Goal: Task Accomplishment & Management: Complete application form

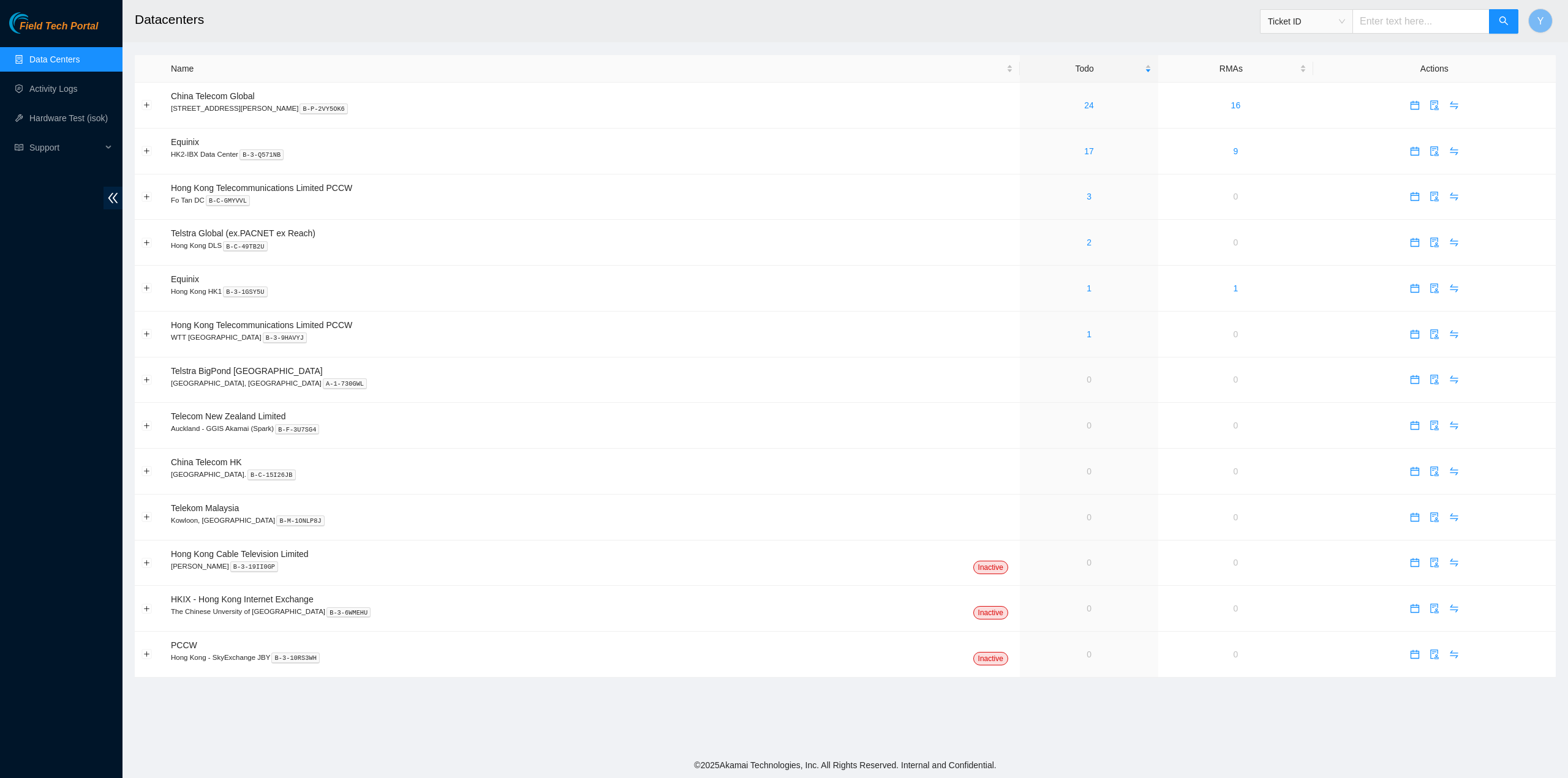
click at [35, 339] on div "Field Tech Portal Data Centers Activity Logs Hardware Test (isok) Support" at bounding box center [61, 395] width 122 height 766
click at [1406, 106] on span "calendar" at bounding box center [1415, 105] width 19 height 10
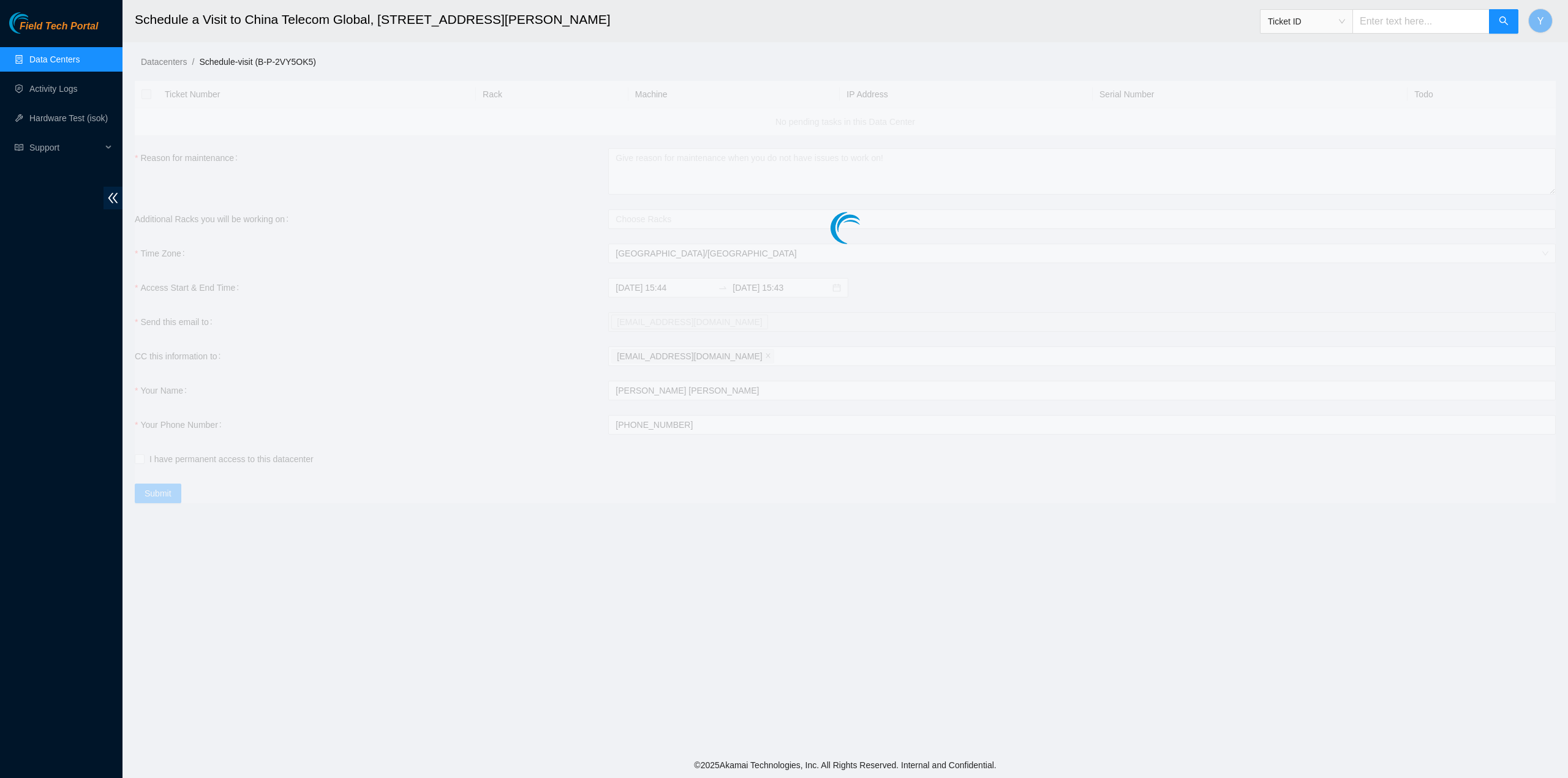
checkbox input "true"
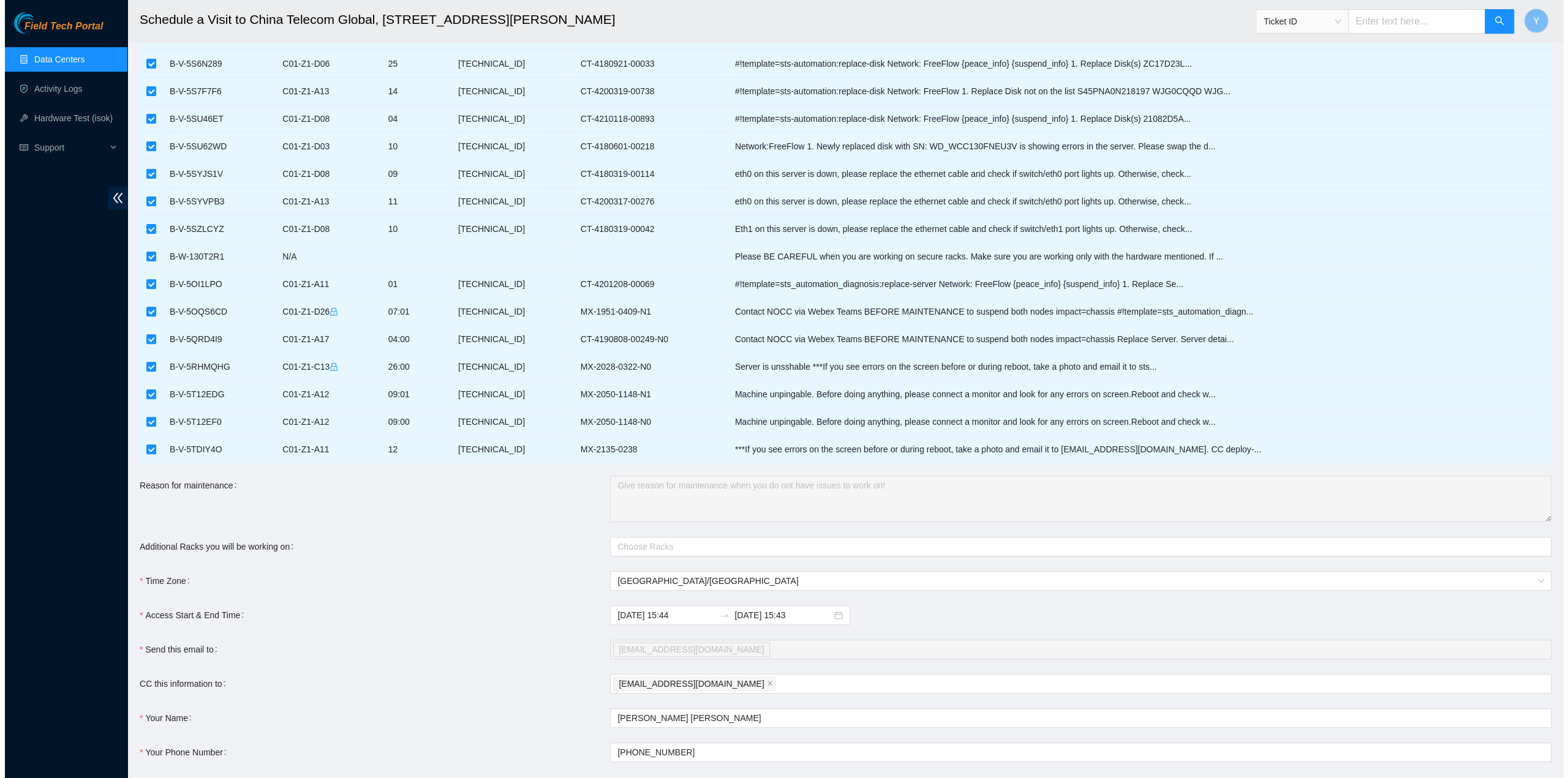
scroll to position [393, 0]
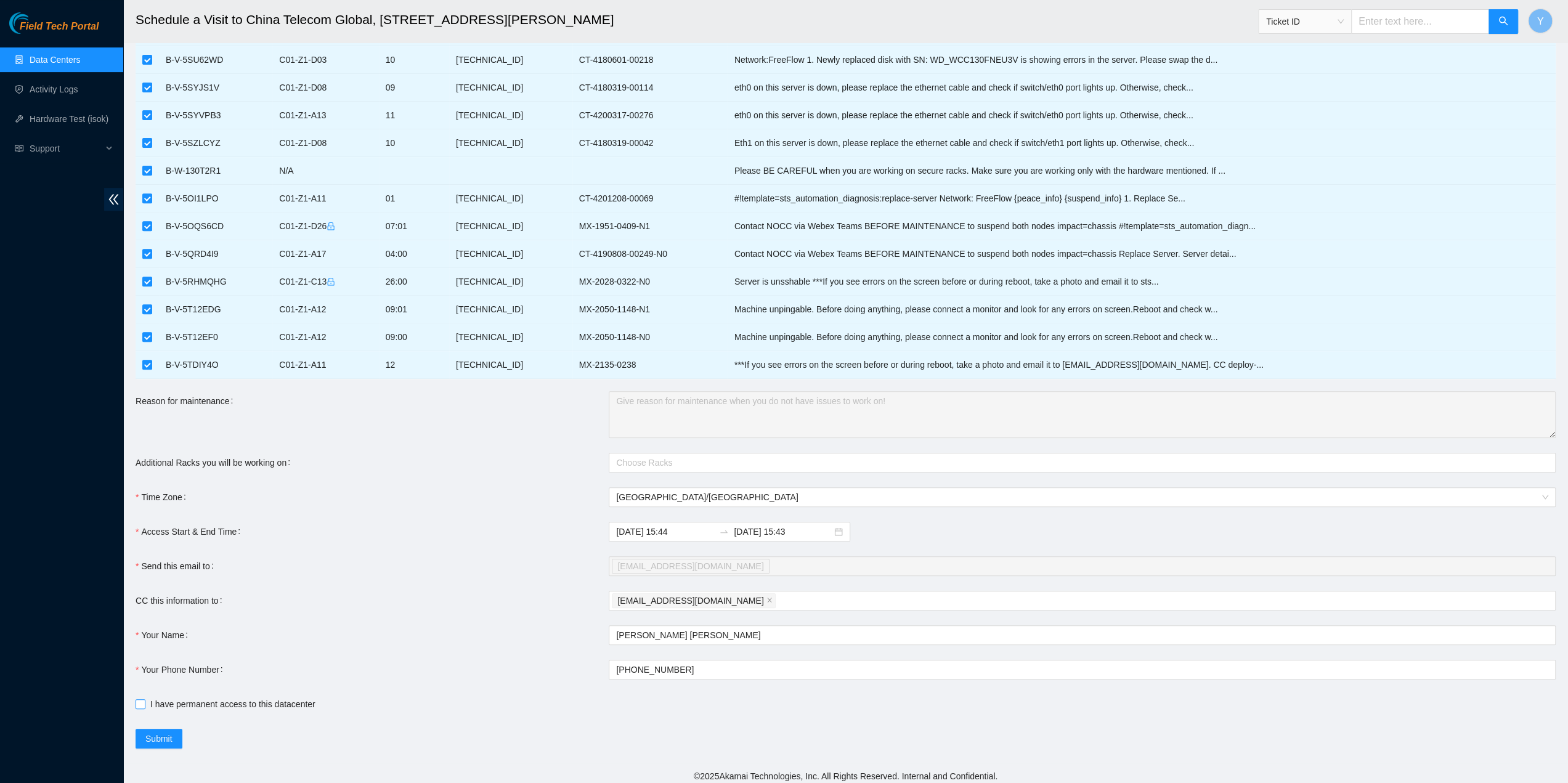
click at [250, 698] on span "I have permanent access to this datacenter" at bounding box center [233, 704] width 175 height 14
click at [144, 699] on input "I have permanent access to this datacenter" at bounding box center [140, 704] width 9 height 9
checkbox input "true"
click at [165, 734] on span "Submit" at bounding box center [159, 739] width 27 height 14
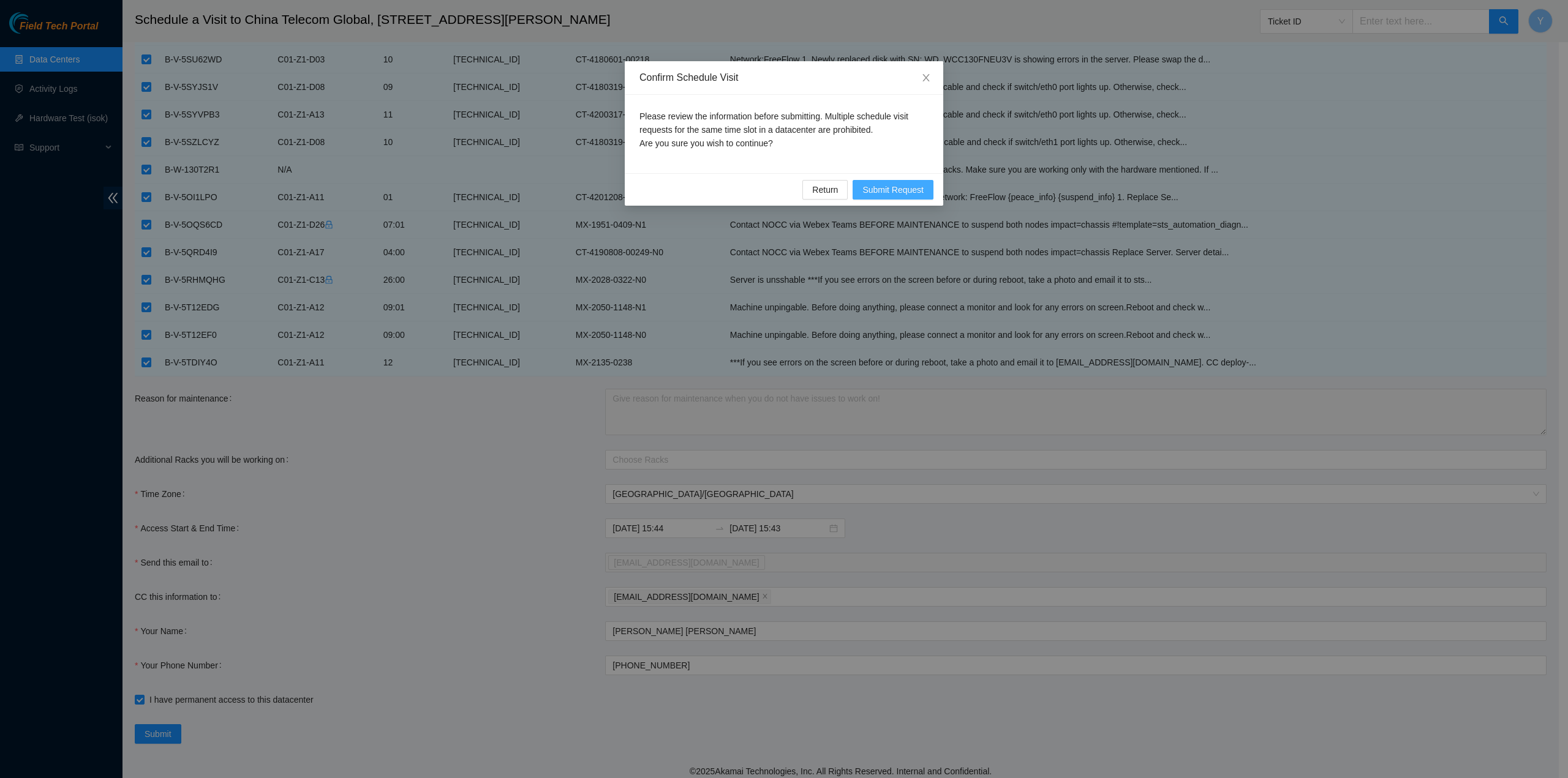
click at [911, 192] on span "Submit Request" at bounding box center [892, 190] width 61 height 14
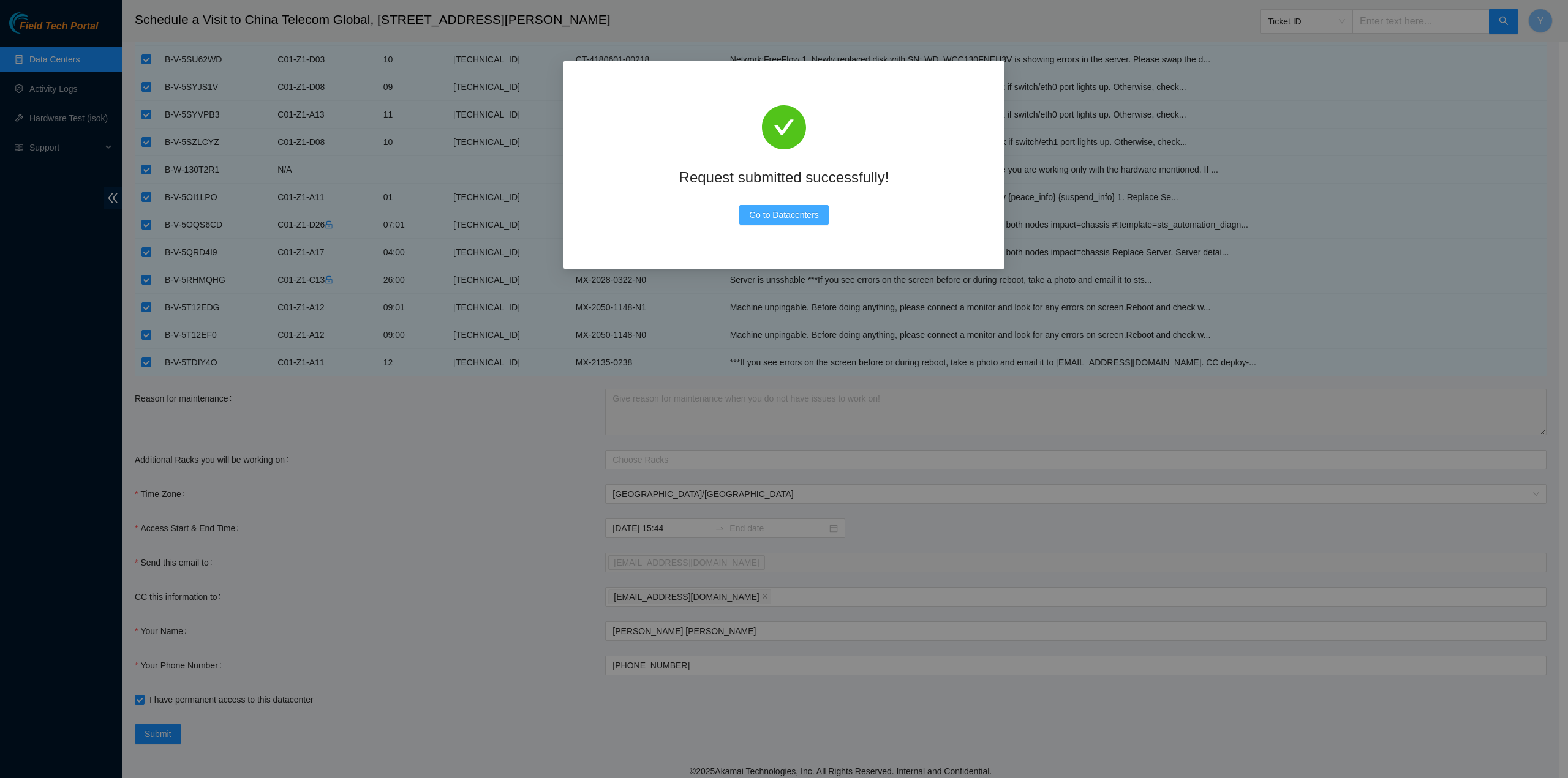
click at [783, 216] on span "Go to Datacenters" at bounding box center [784, 215] width 70 height 14
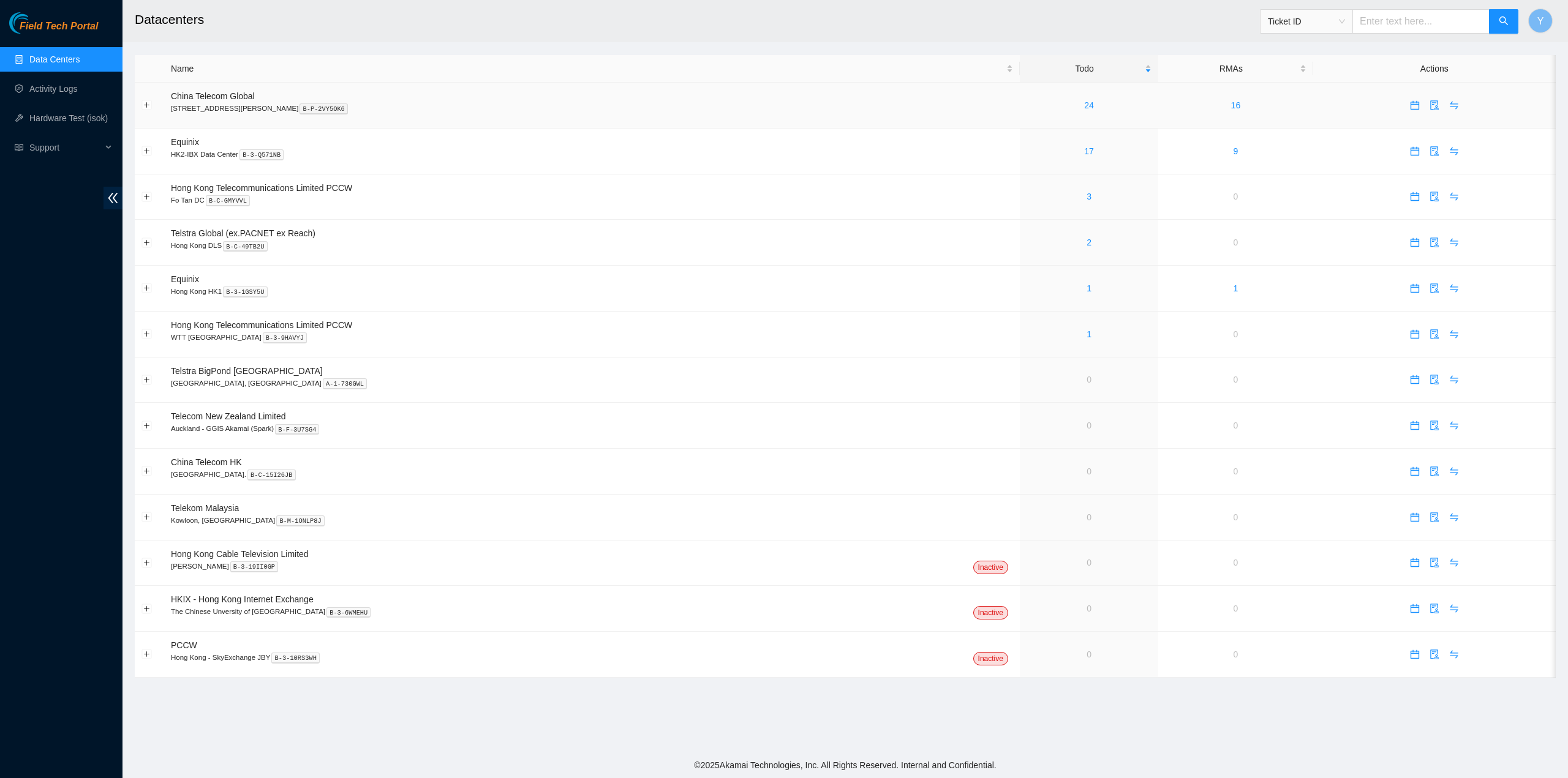
click at [1048, 98] on div "24" at bounding box center [1089, 105] width 125 height 14
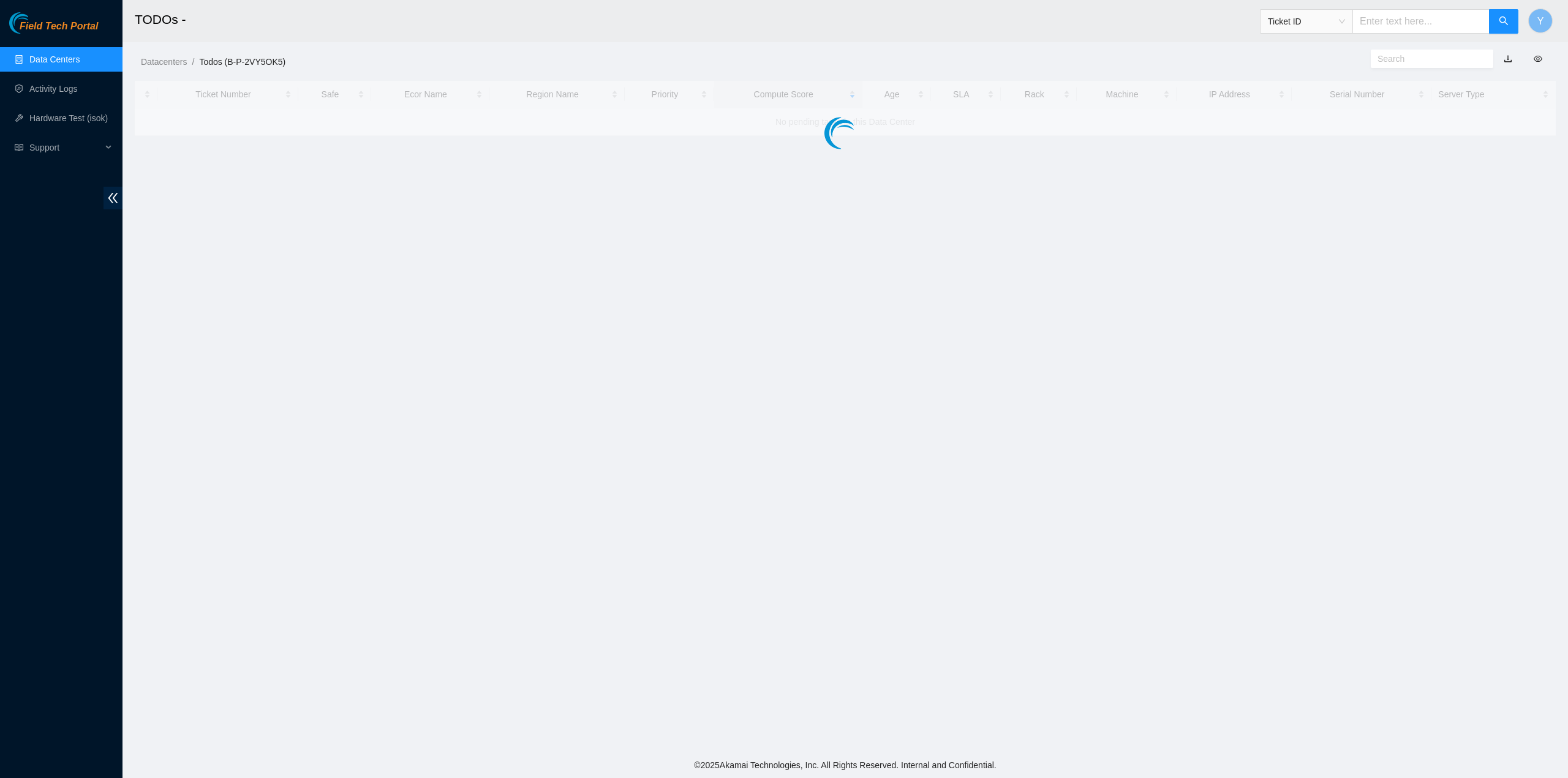
click at [1048, 103] on div at bounding box center [846, 108] width 1421 height 55
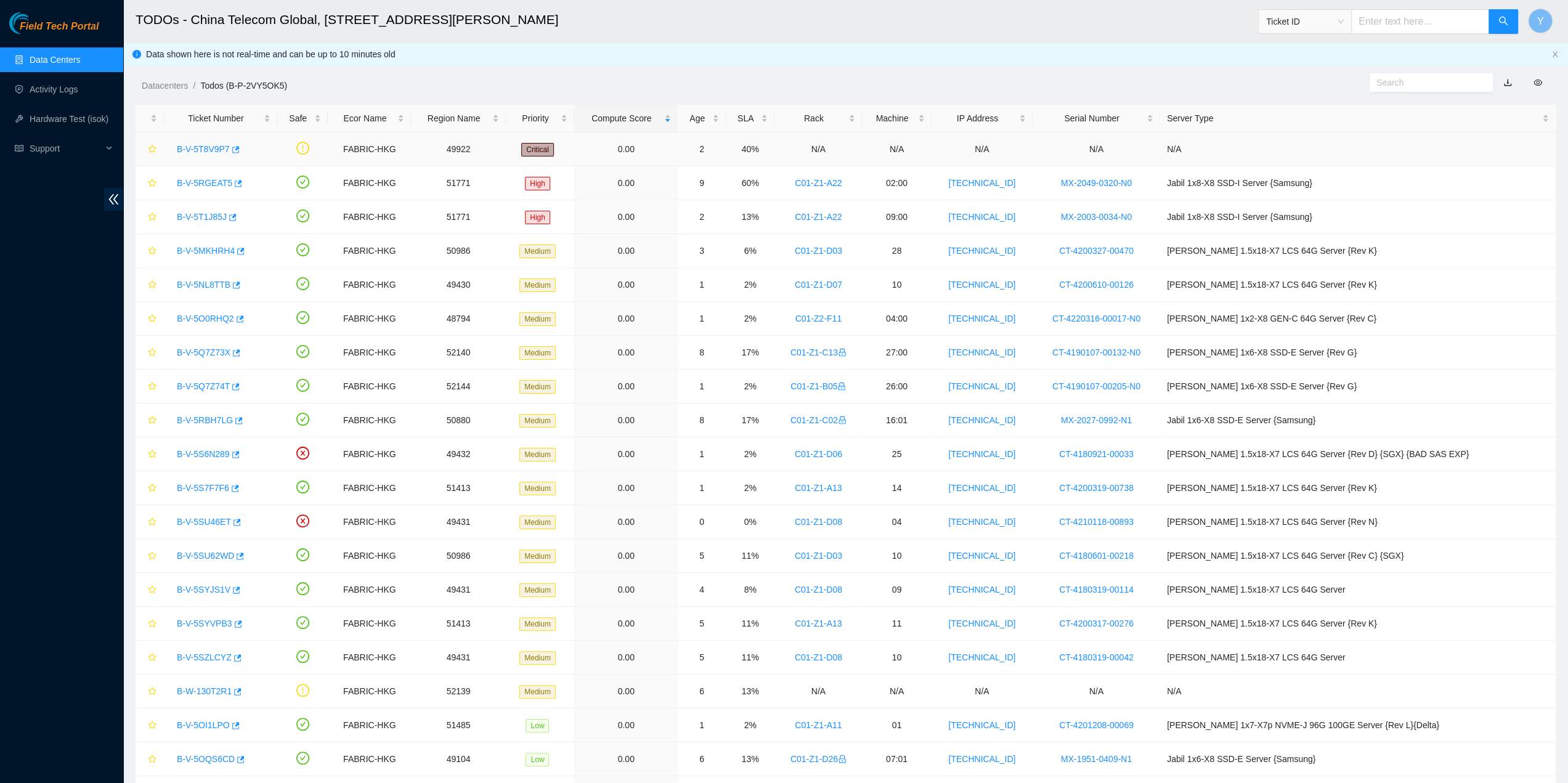
click at [199, 150] on link "B-V-5T8V9P7" at bounding box center [203, 149] width 53 height 10
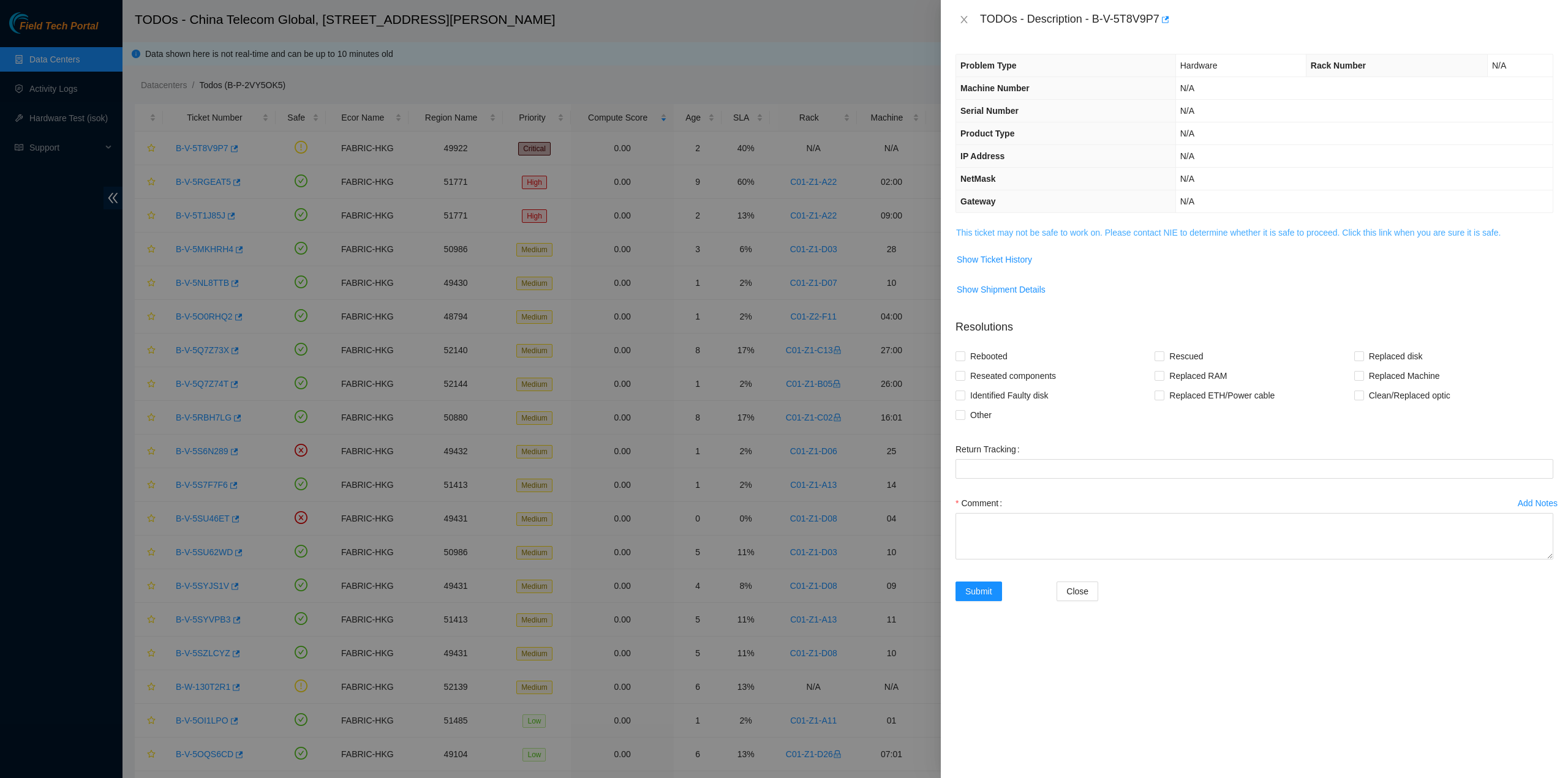
click at [1148, 228] on link "This ticket may not be safe to work on. Please contact NIE to determine whether…" at bounding box center [1229, 233] width 545 height 10
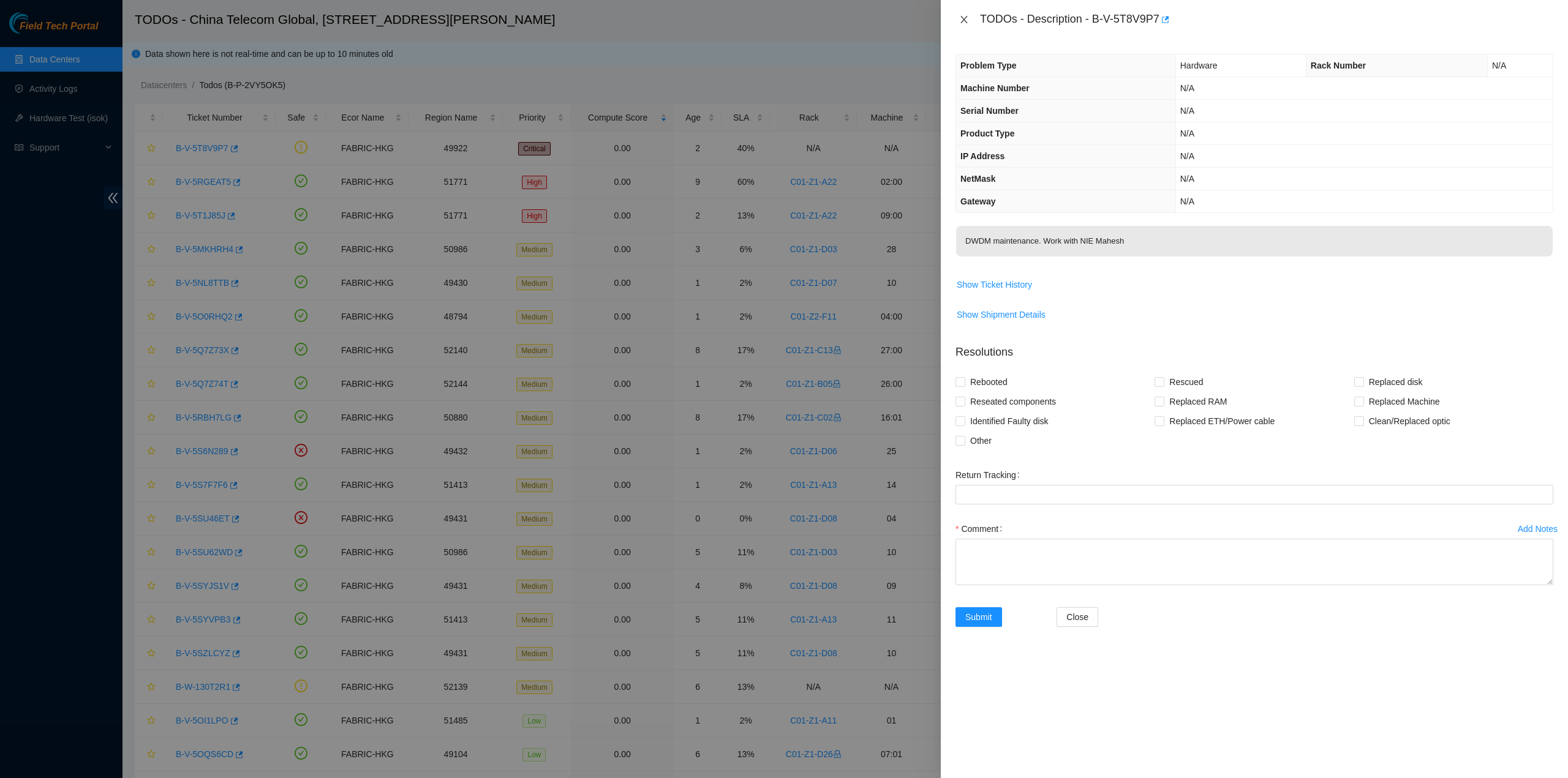
click at [963, 20] on icon "close" at bounding box center [964, 20] width 7 height 7
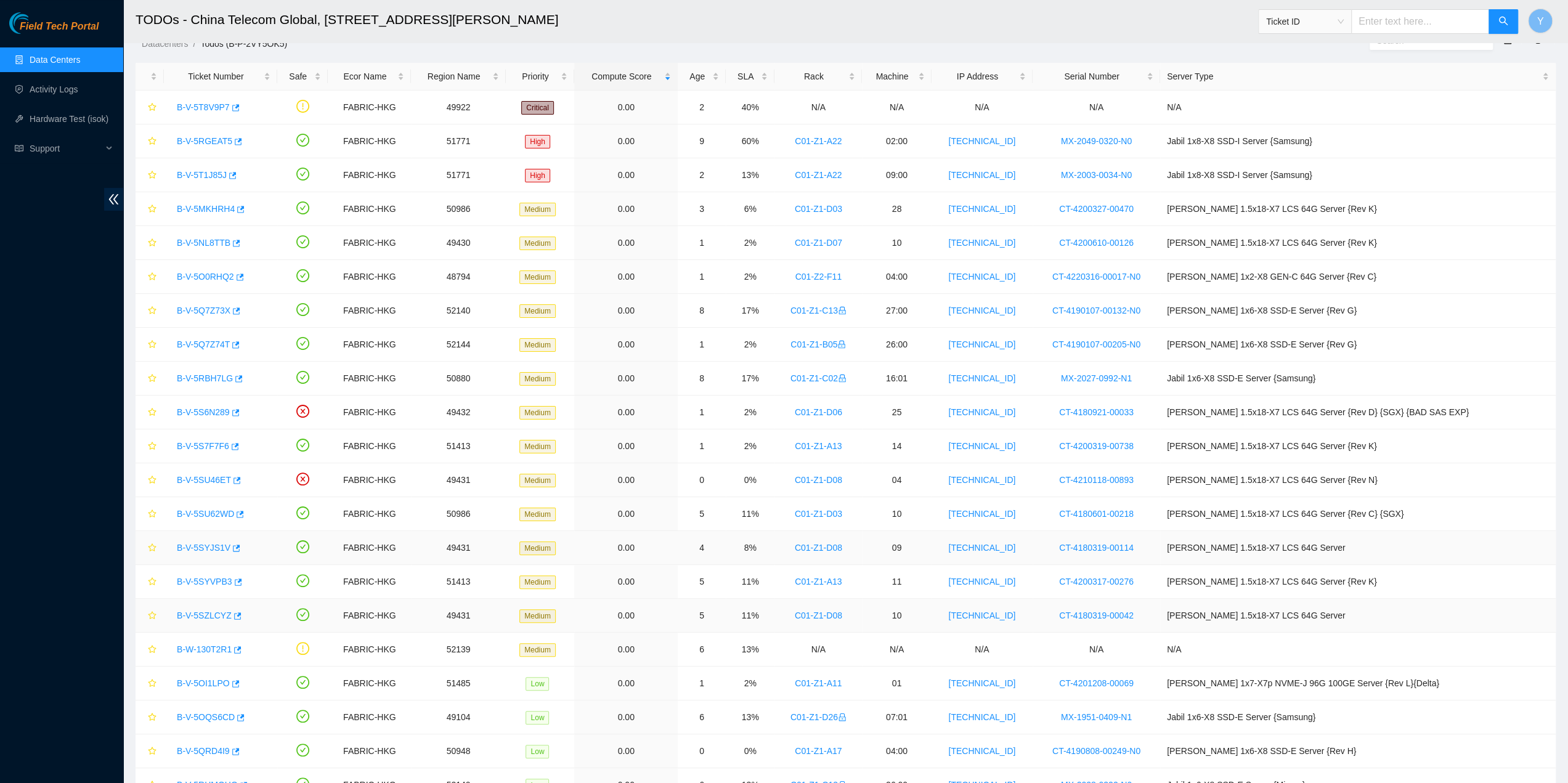
scroll to position [61, 0]
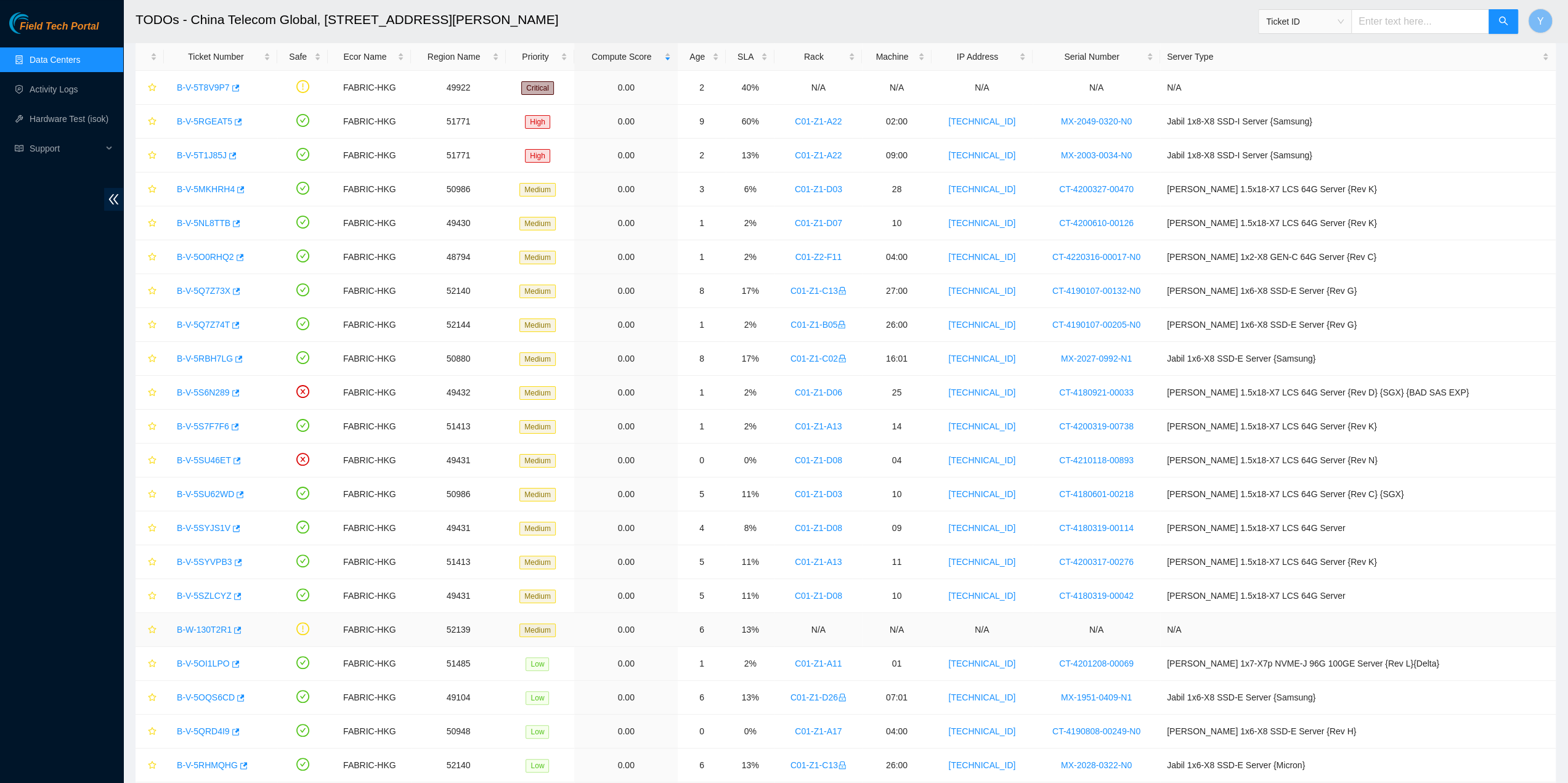
click at [200, 625] on link "B-W-130T2R1" at bounding box center [204, 630] width 55 height 10
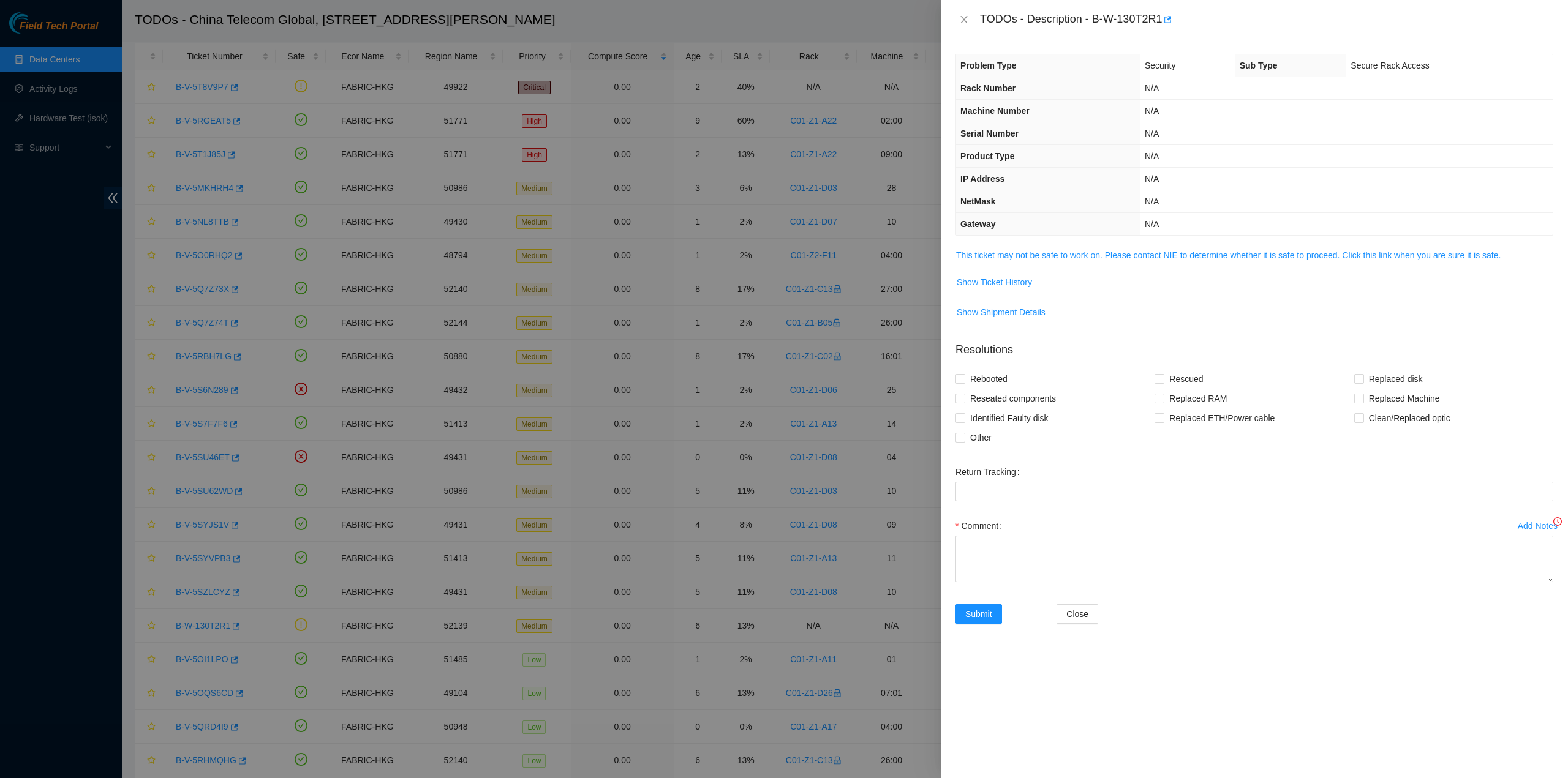
click at [1114, 248] on td "This ticket may not be safe to work on. Please contact NIE to determine whether…" at bounding box center [1255, 260] width 598 height 24
click at [1112, 256] on link "This ticket may not be safe to work on. Please contact NIE to determine whether…" at bounding box center [1229, 256] width 545 height 10
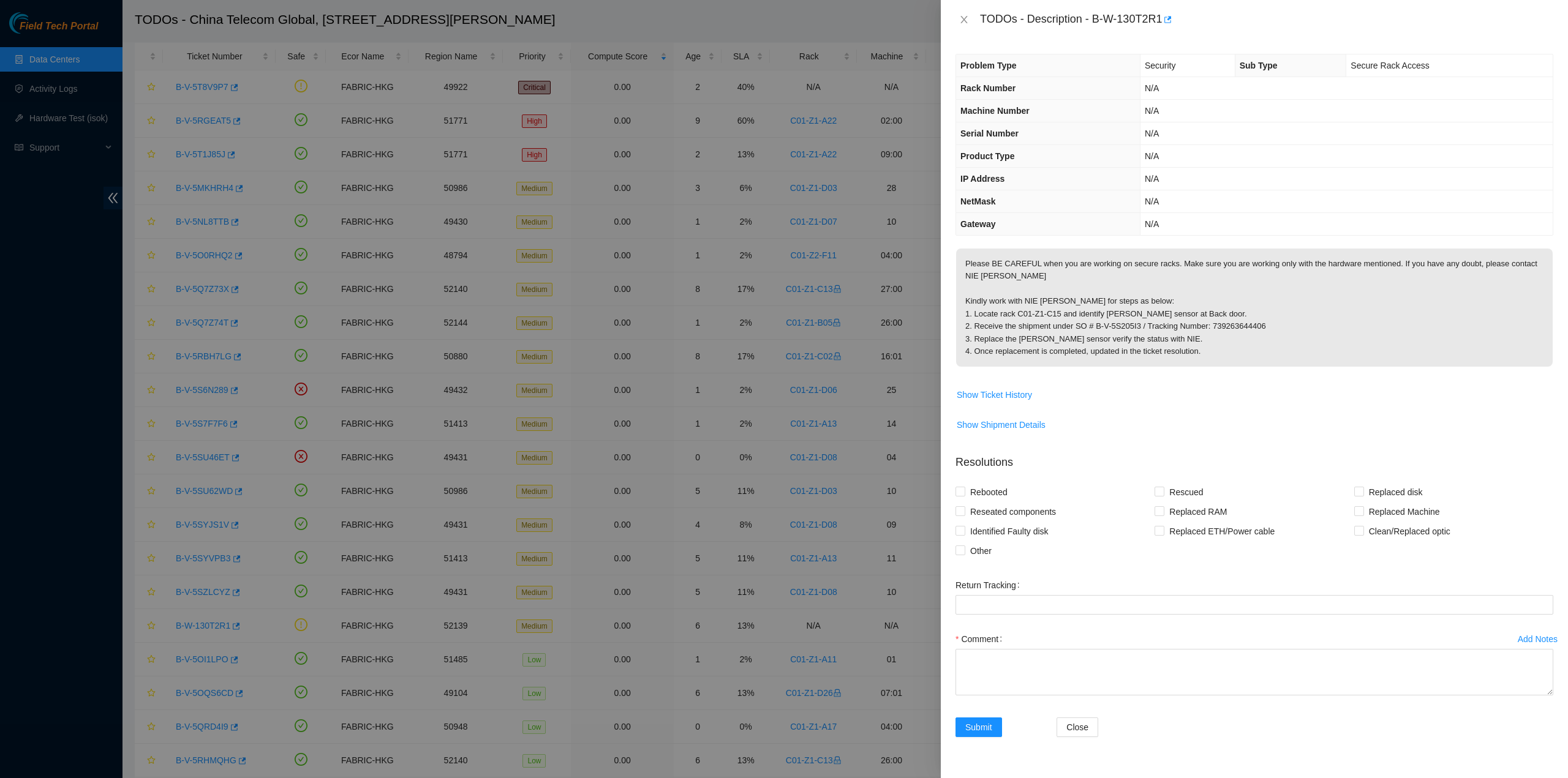
click at [1274, 313] on p "Please BE CAREFUL when you are working on secure racks. Make sure you are worki…" at bounding box center [1255, 308] width 597 height 118
click at [962, 21] on icon "close" at bounding box center [964, 20] width 7 height 7
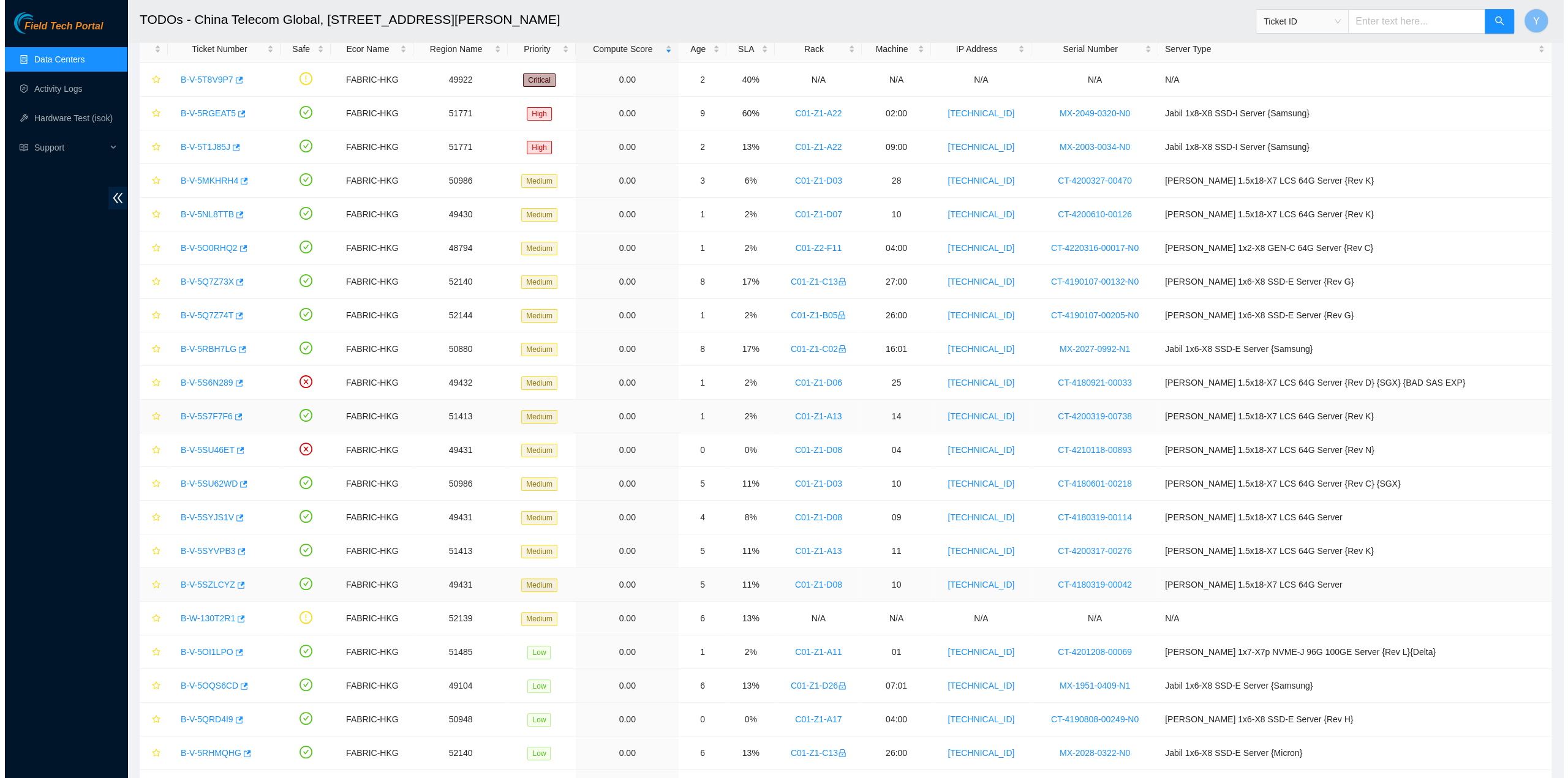
scroll to position [0, 0]
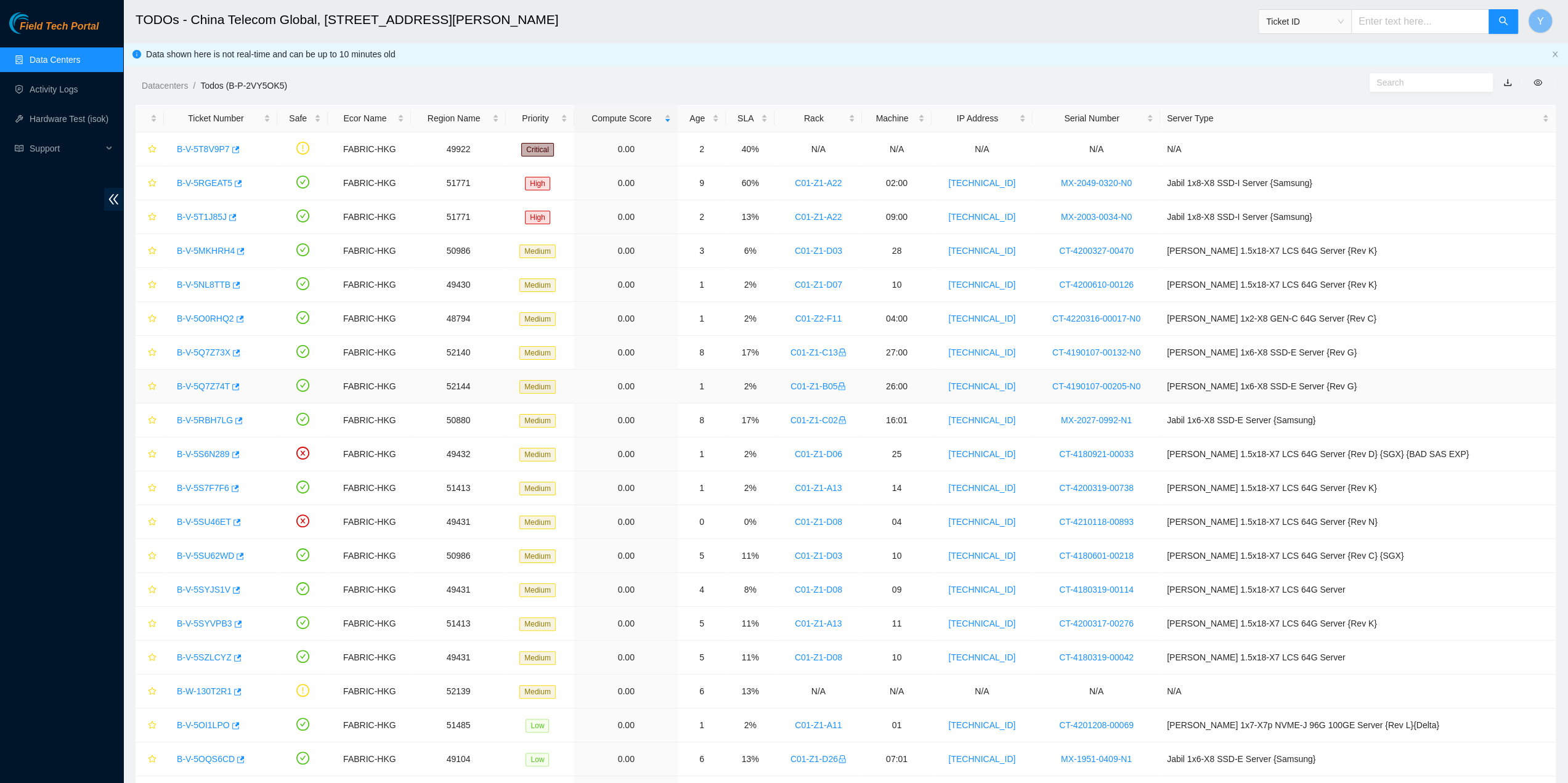
click at [206, 387] on link "B-V-5Q7Z74T" at bounding box center [203, 387] width 53 height 10
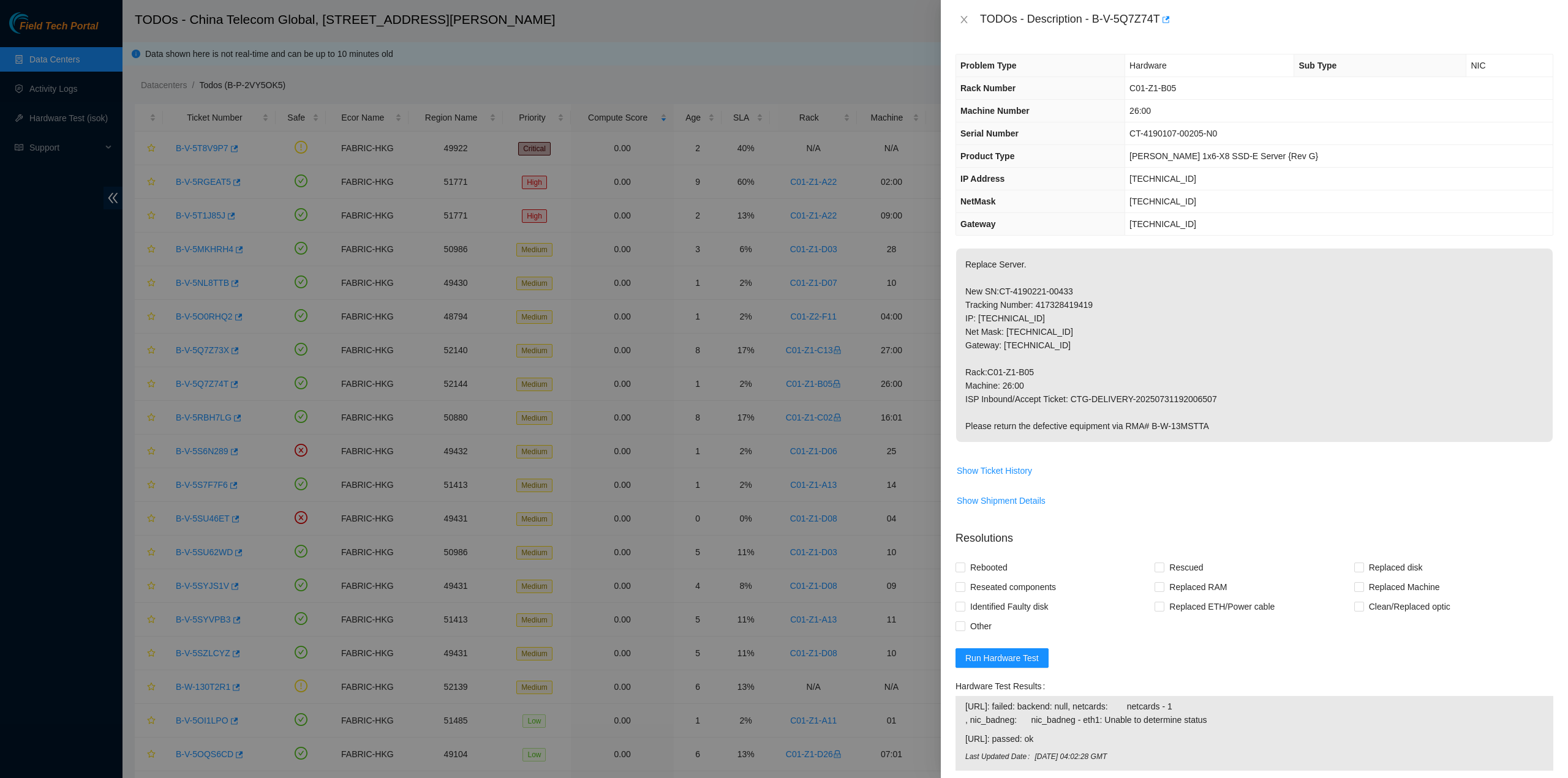
drag, startPoint x: 1299, startPoint y: 345, endPoint x: 1293, endPoint y: 340, distance: 7.8
click at [1299, 343] on p "Replace Server. New SN:CT-4190221-00433 Tracking Number: 417328419419 IP: 23.20…" at bounding box center [1255, 346] width 597 height 194
click at [966, 15] on icon "close" at bounding box center [964, 20] width 10 height 10
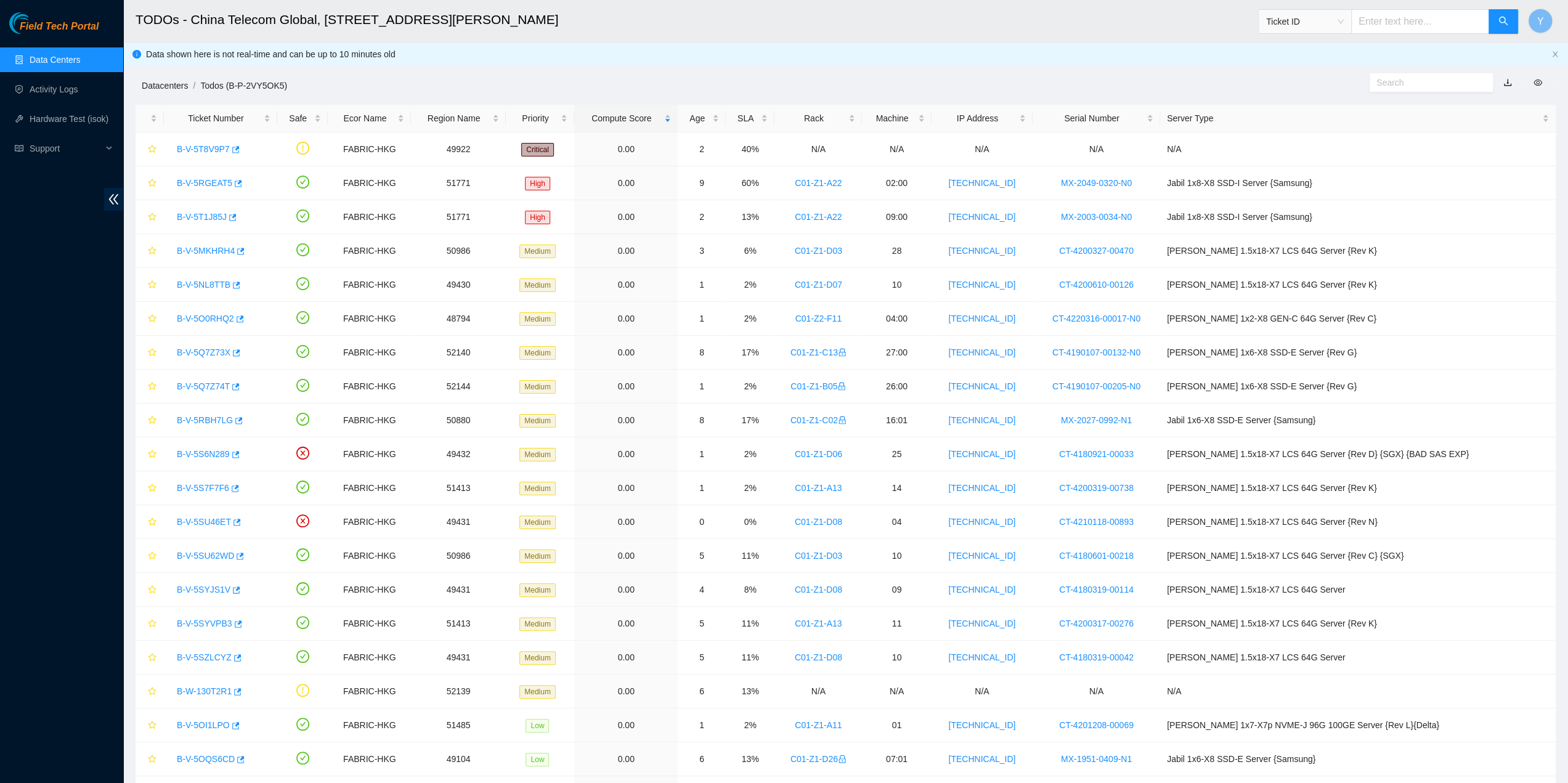
click at [161, 82] on link "Datacenters" at bounding box center [165, 86] width 46 height 10
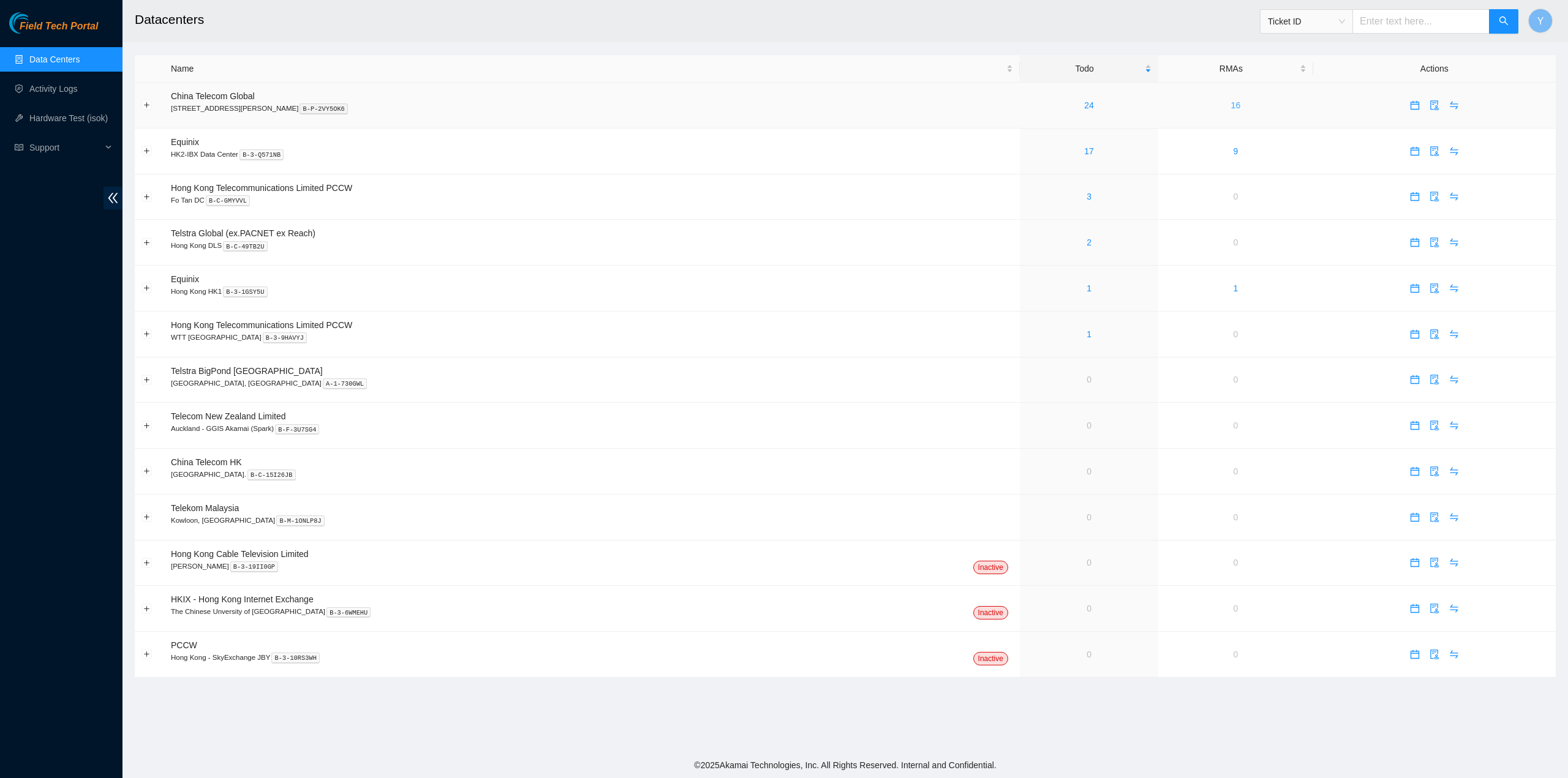
click at [1231, 110] on link "16" at bounding box center [1236, 105] width 10 height 10
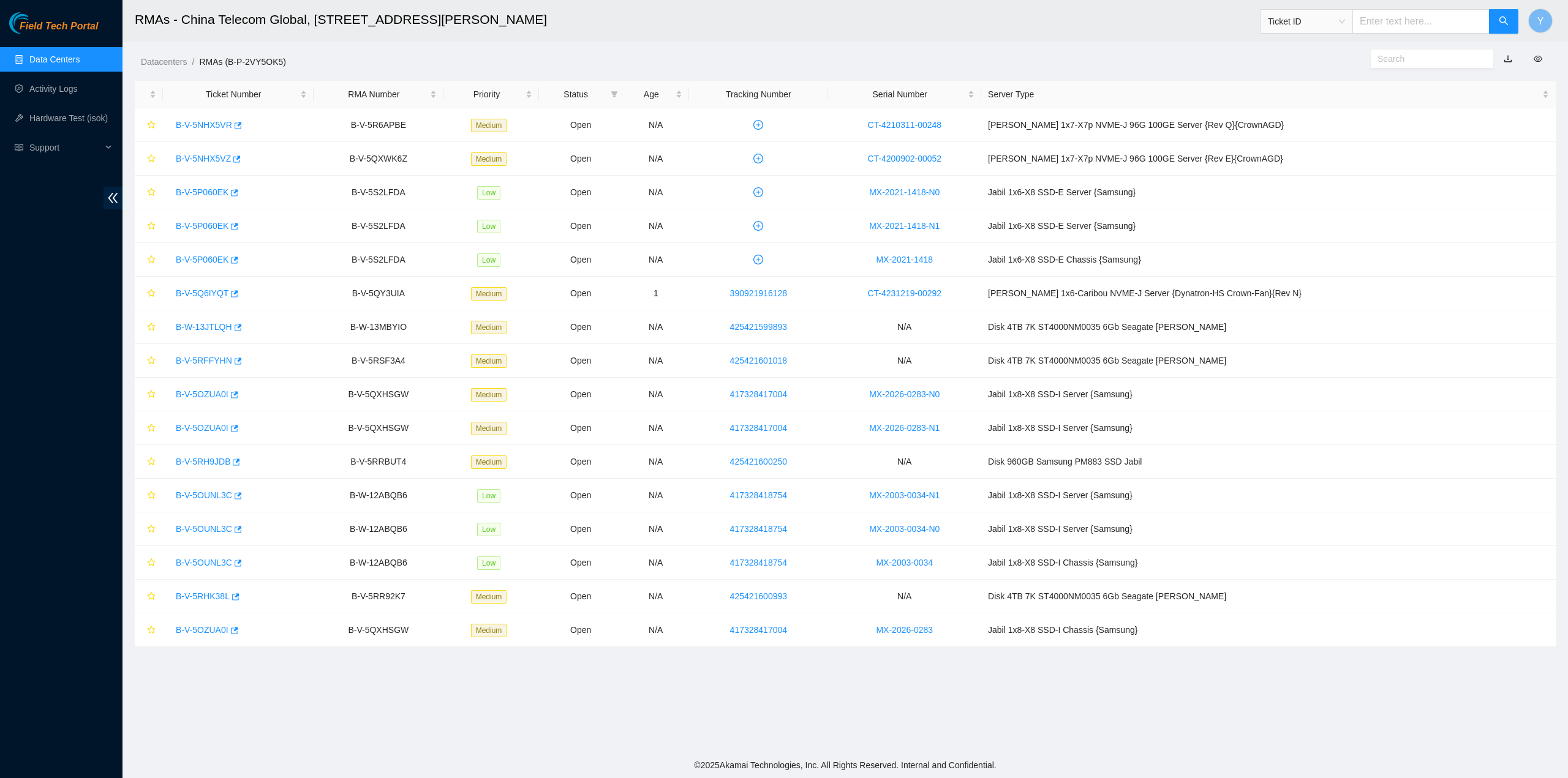
click at [80, 64] on link "Data Centers" at bounding box center [55, 59] width 50 height 10
